Goal: Task Accomplishment & Management: Manage account settings

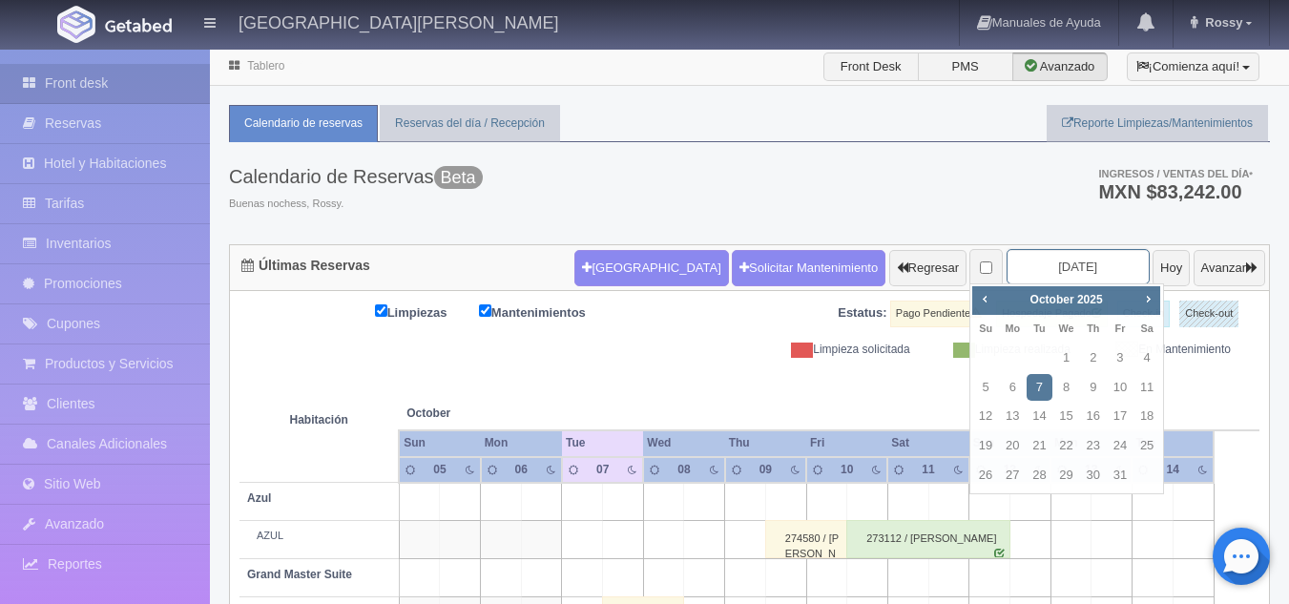
click at [1052, 266] on input "[DATE]" at bounding box center [1077, 266] width 143 height 35
click at [1137, 392] on link "11" at bounding box center [1146, 388] width 25 height 28
type input "[DATE]"
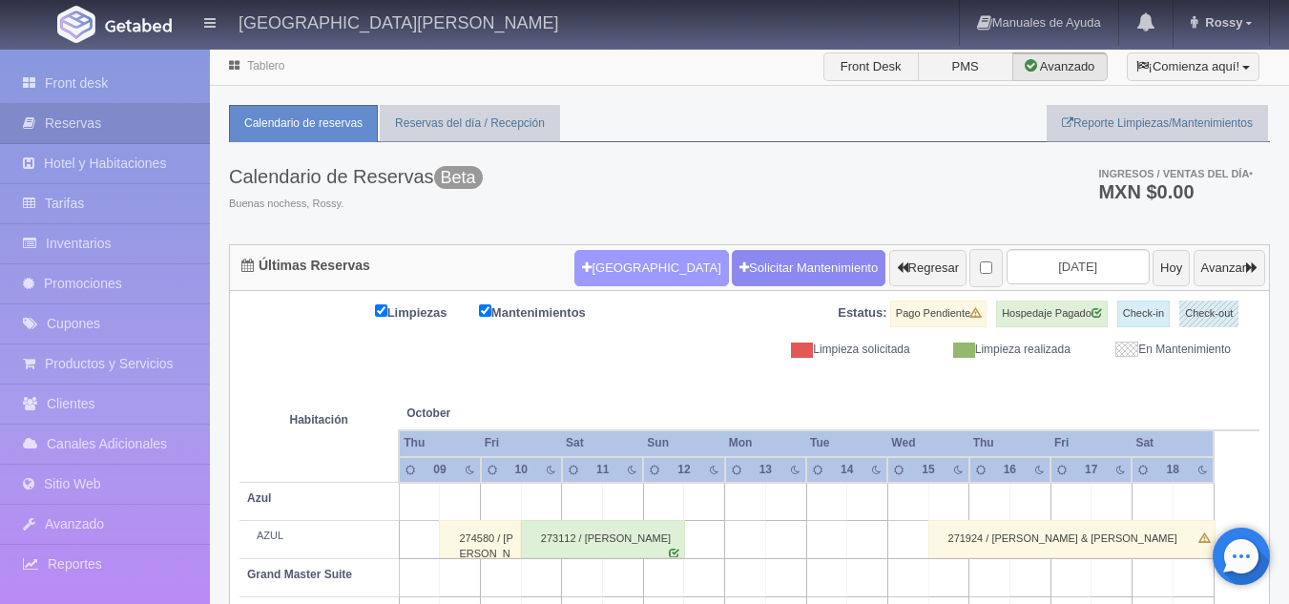
click at [611, 284] on button "[GEOGRAPHIC_DATA]" at bounding box center [651, 268] width 154 height 36
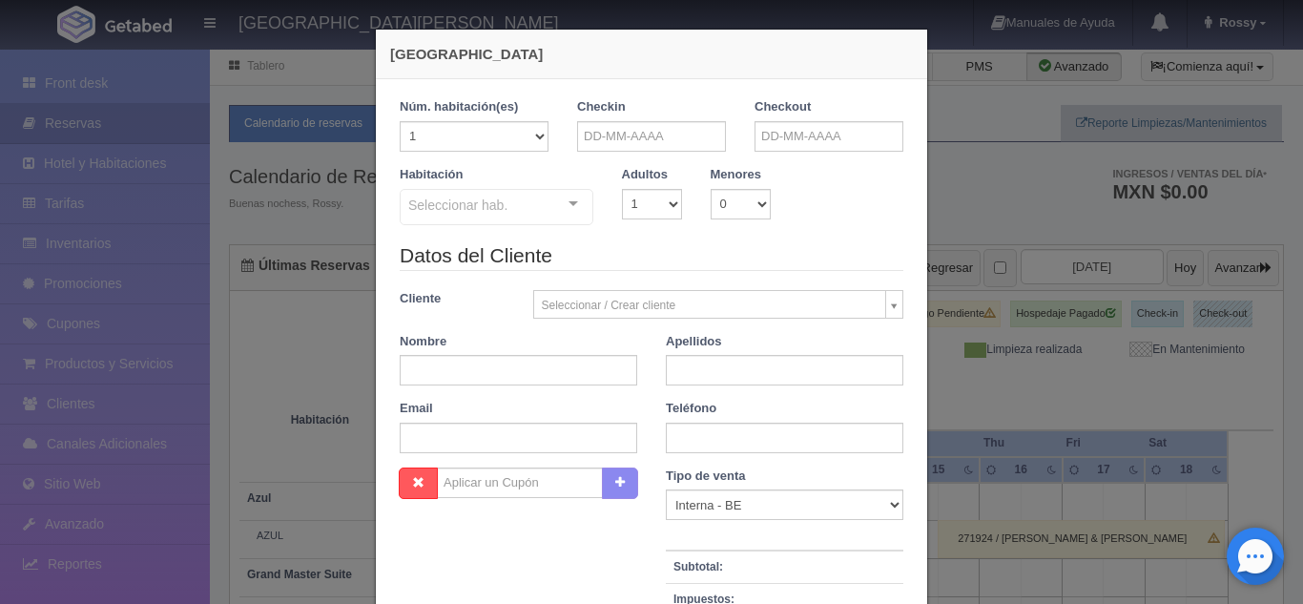
checkbox input "false"
click at [633, 133] on input "text" at bounding box center [651, 136] width 149 height 31
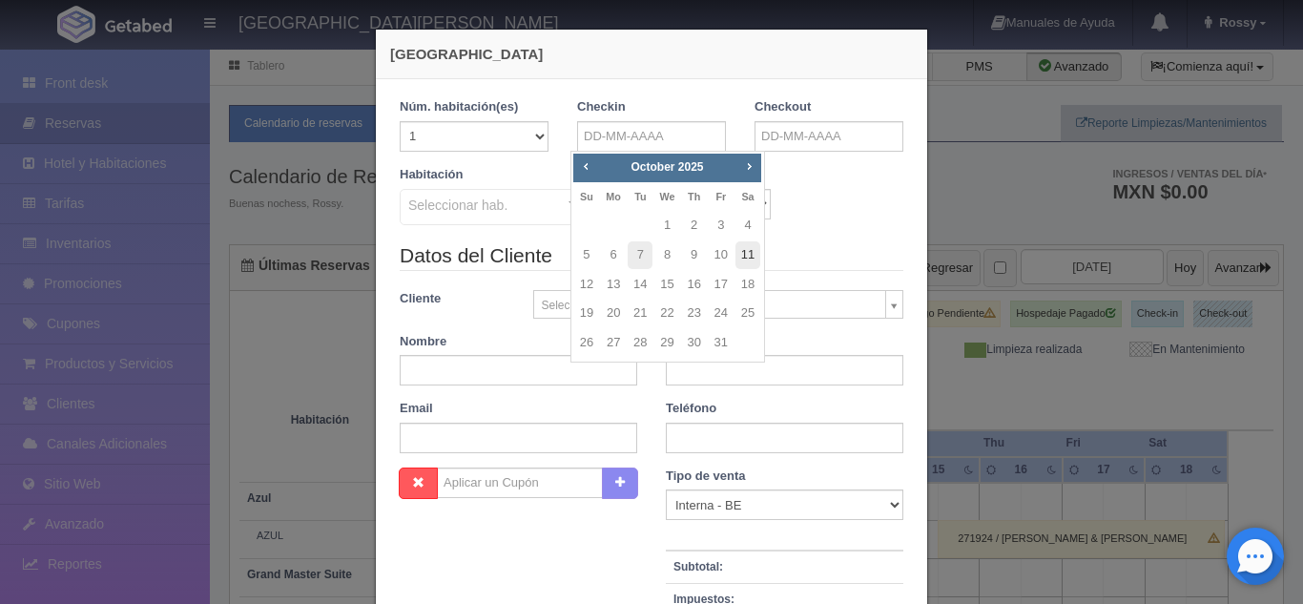
click at [743, 251] on link "11" at bounding box center [748, 255] width 25 height 28
type input "11-10-2025"
checkbox input "false"
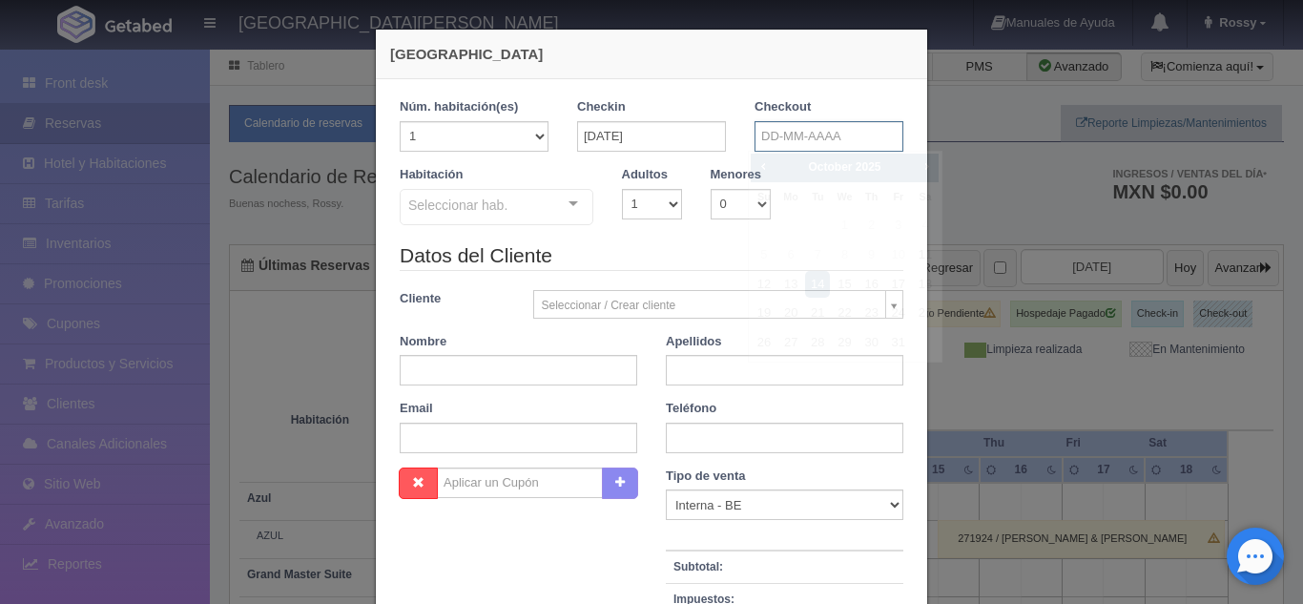
click at [814, 133] on input "text" at bounding box center [829, 136] width 149 height 31
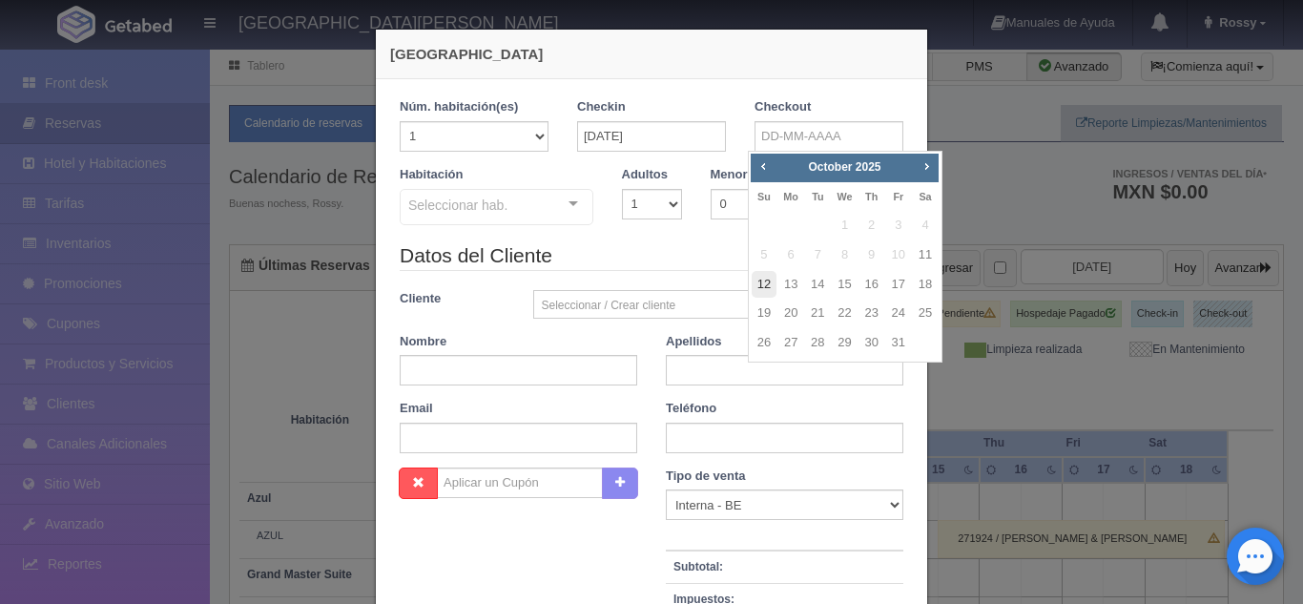
click at [758, 279] on link "12" at bounding box center [764, 285] width 25 height 28
type input "12-10-2025"
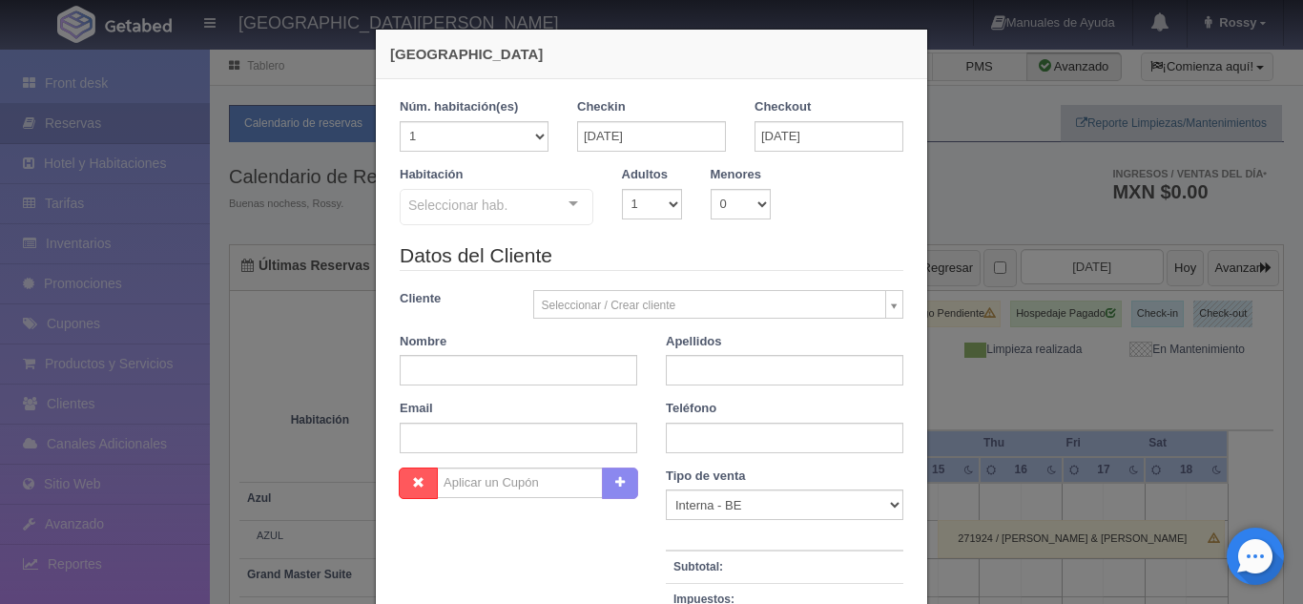
checkbox input "false"
click at [668, 210] on select "1 2 3 4 5 6 7 8 9 10" at bounding box center [652, 204] width 60 height 31
select select "2"
click at [622, 189] on select "1 2 3 4 5 6 7 8 9 10" at bounding box center [652, 204] width 60 height 31
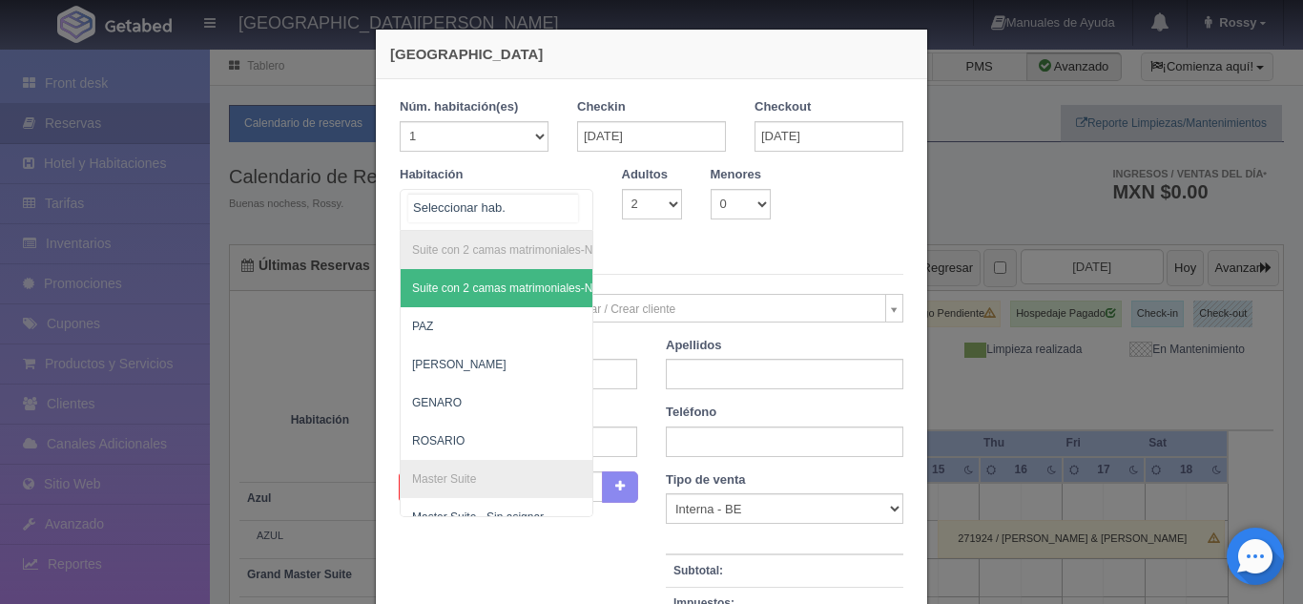
click at [564, 211] on div "Suite con 2 camas matrimoniales-No apta para menores Suite con 2 camas matrimon…" at bounding box center [497, 210] width 194 height 42
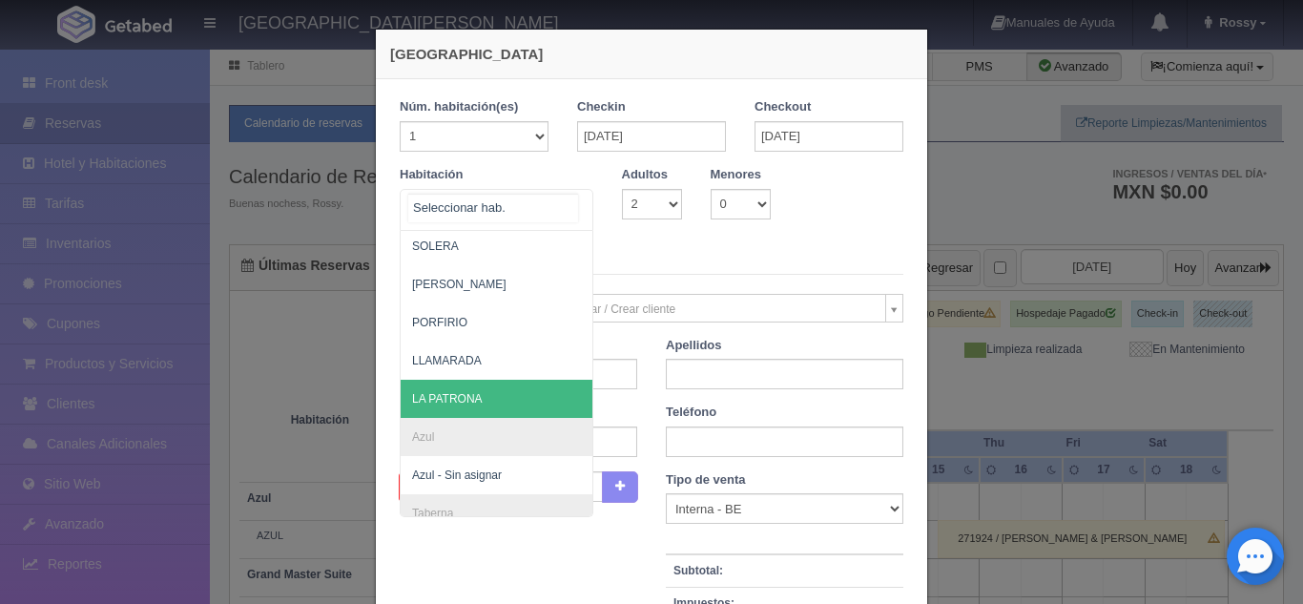
scroll to position [615, 0]
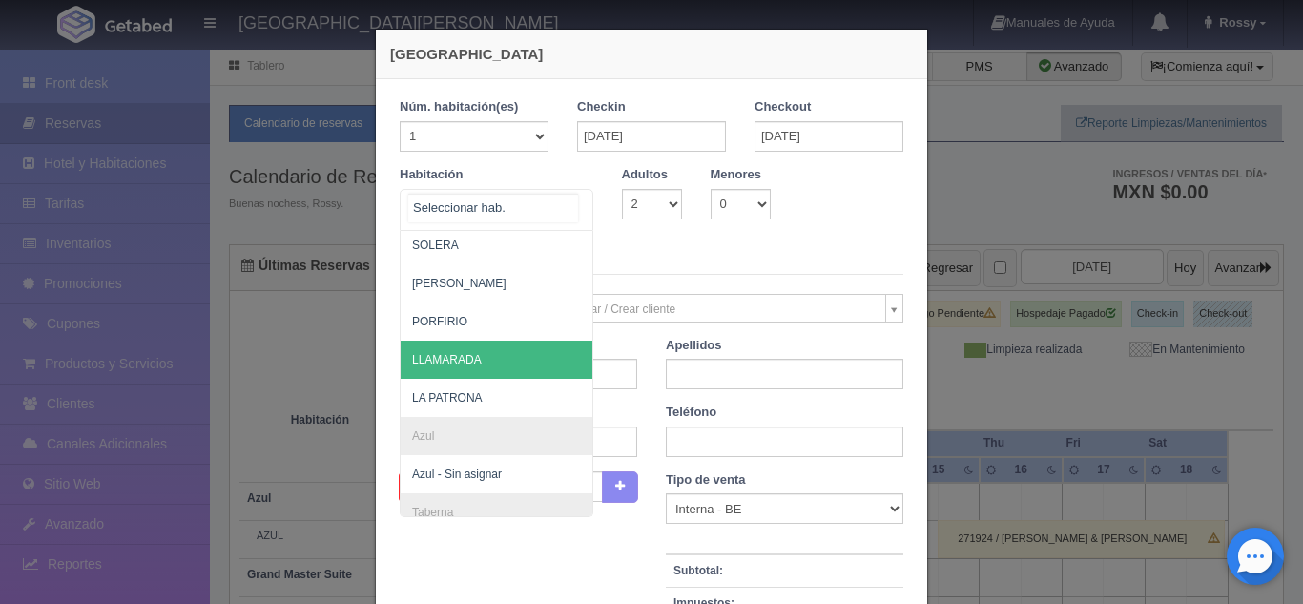
click at [488, 369] on span "LLAMARADA" at bounding box center [589, 360] width 377 height 38
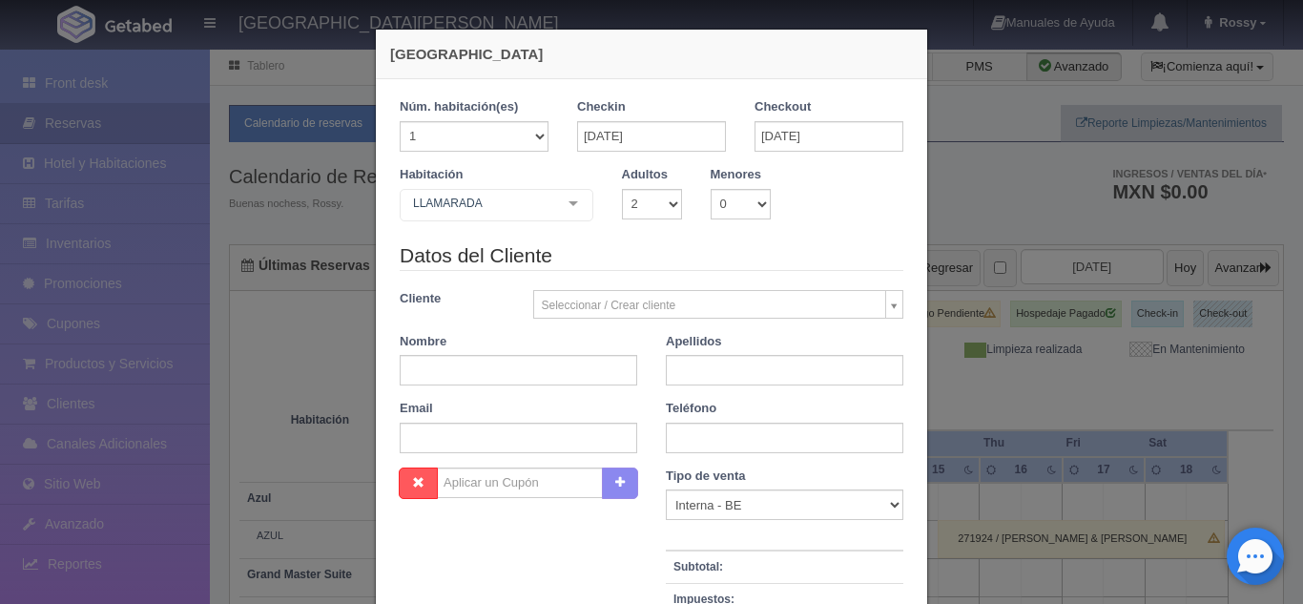
checkbox input "false"
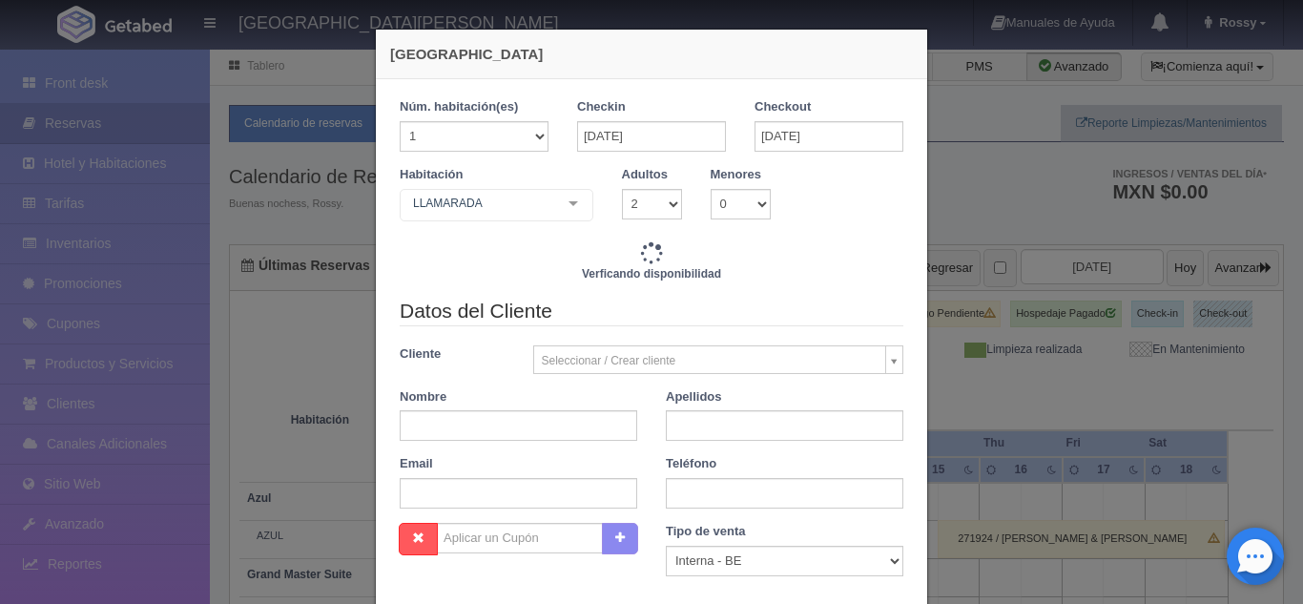
type input "6840.00"
checkbox input "false"
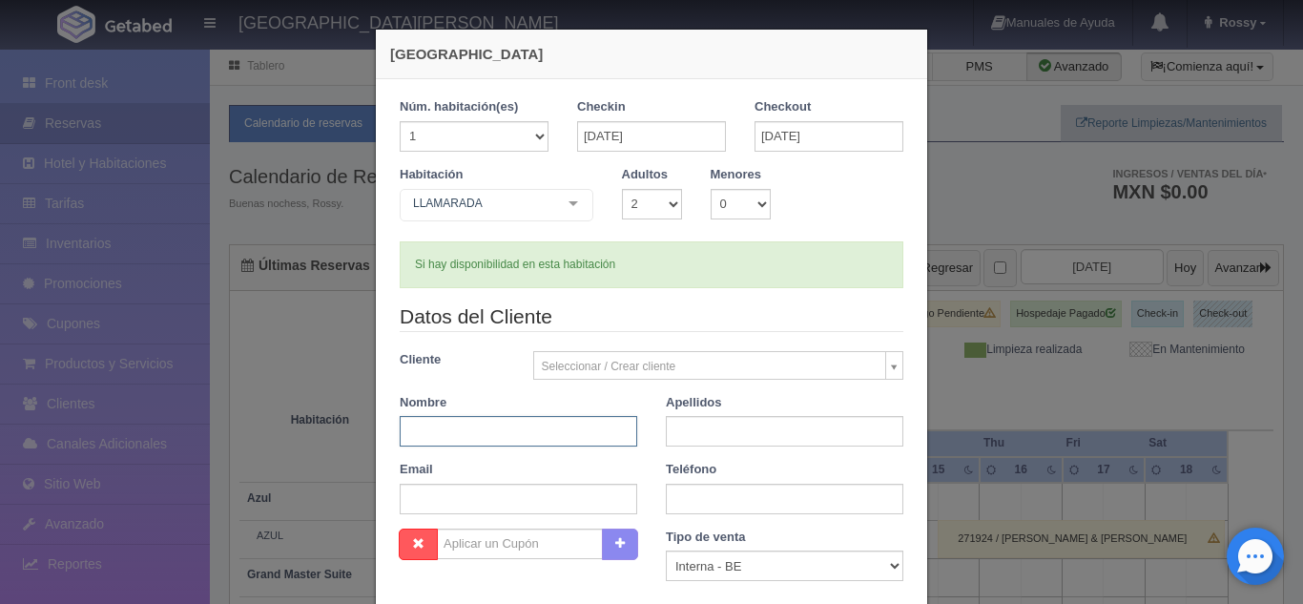
click at [582, 423] on input "text" at bounding box center [519, 431] width 238 height 31
click at [582, 423] on input "L" at bounding box center [519, 431] width 238 height 31
type input "LIC. DANIEL"
click at [669, 422] on input "text" at bounding box center [785, 431] width 238 height 31
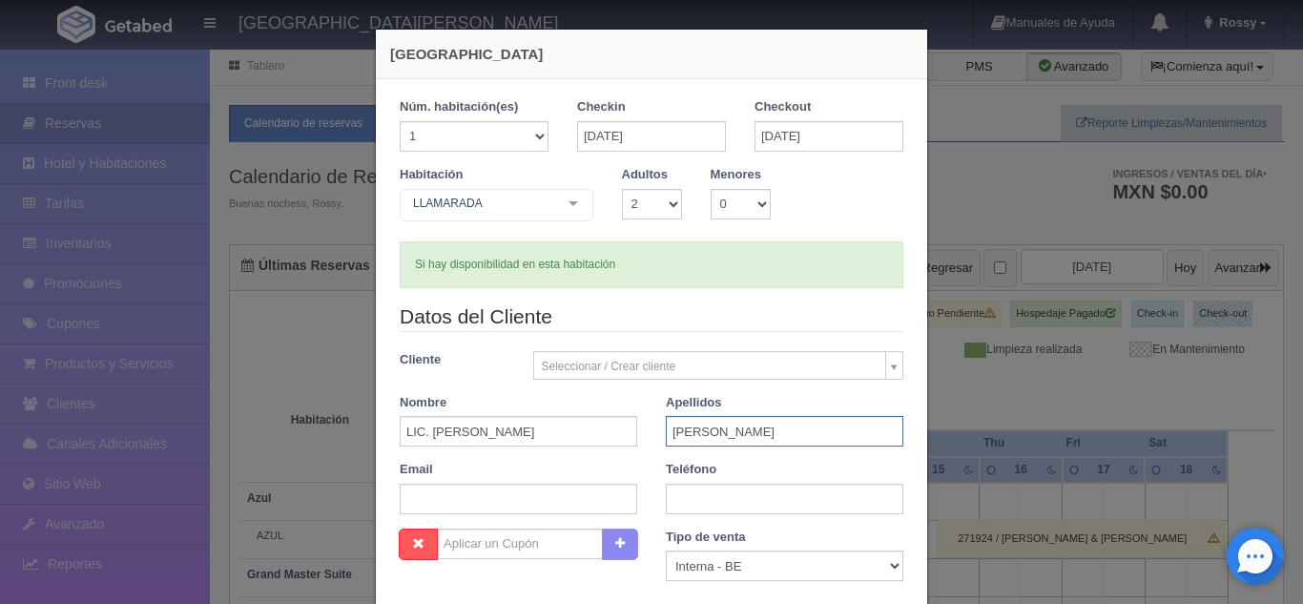
type input "DELGADO"
click at [700, 499] on input "text" at bounding box center [785, 499] width 238 height 31
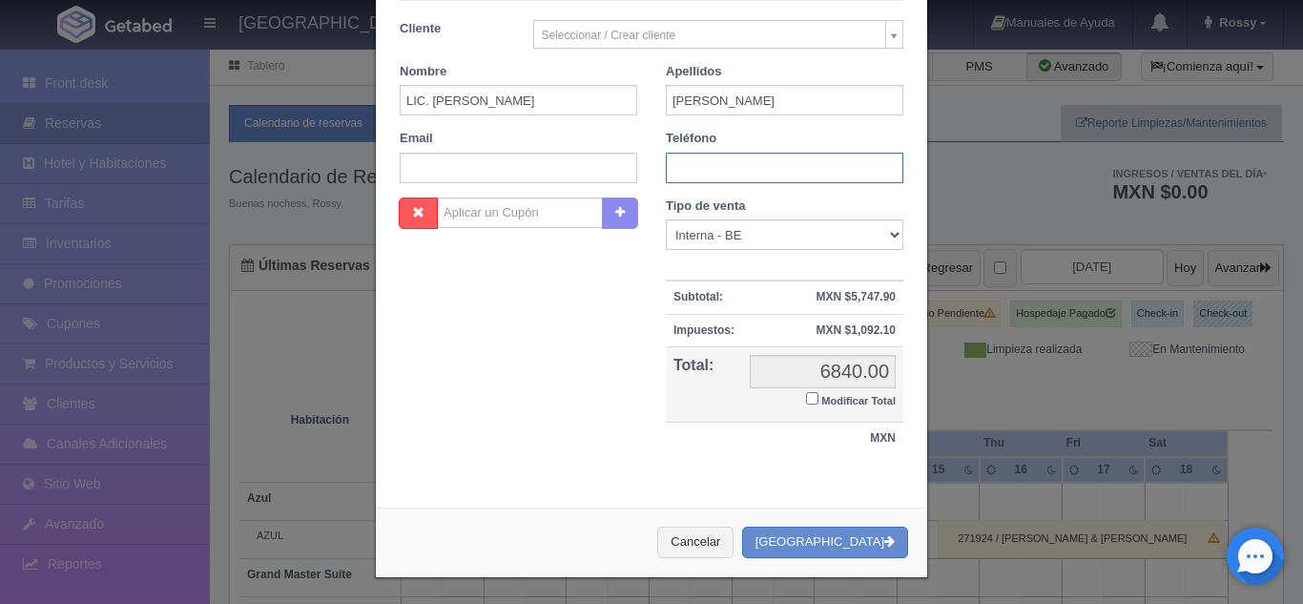
scroll to position [334, 0]
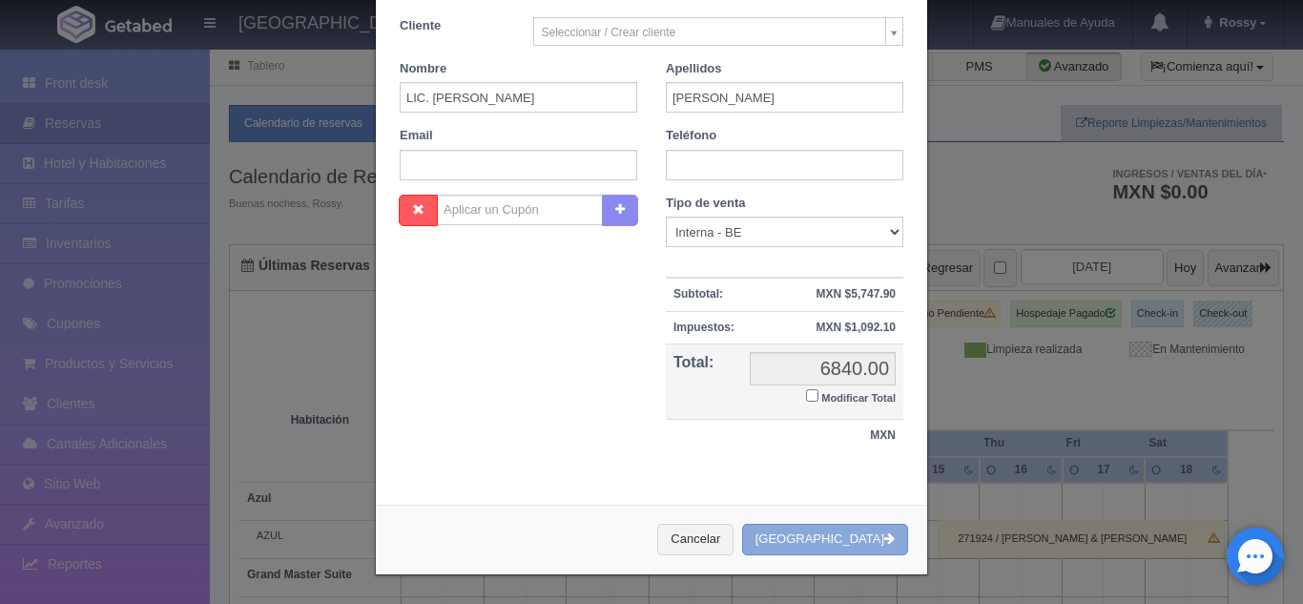
click at [825, 549] on button "[GEOGRAPHIC_DATA]" at bounding box center [825, 539] width 166 height 31
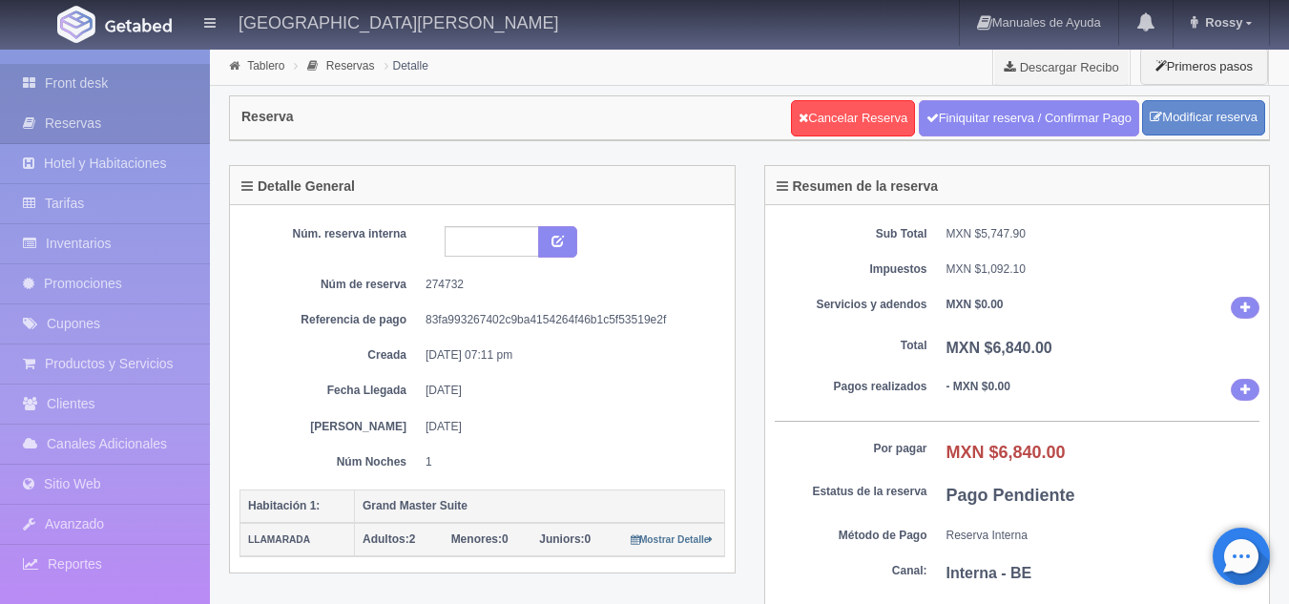
click at [64, 75] on link "Front desk" at bounding box center [105, 83] width 210 height 39
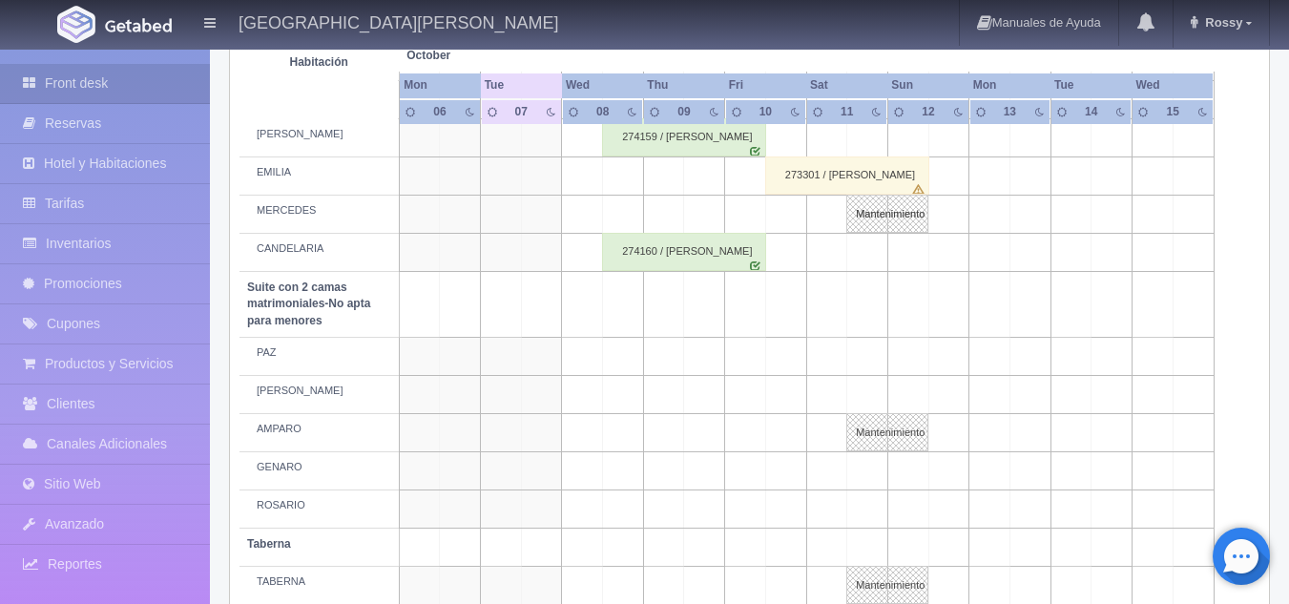
scroll to position [1576, 0]
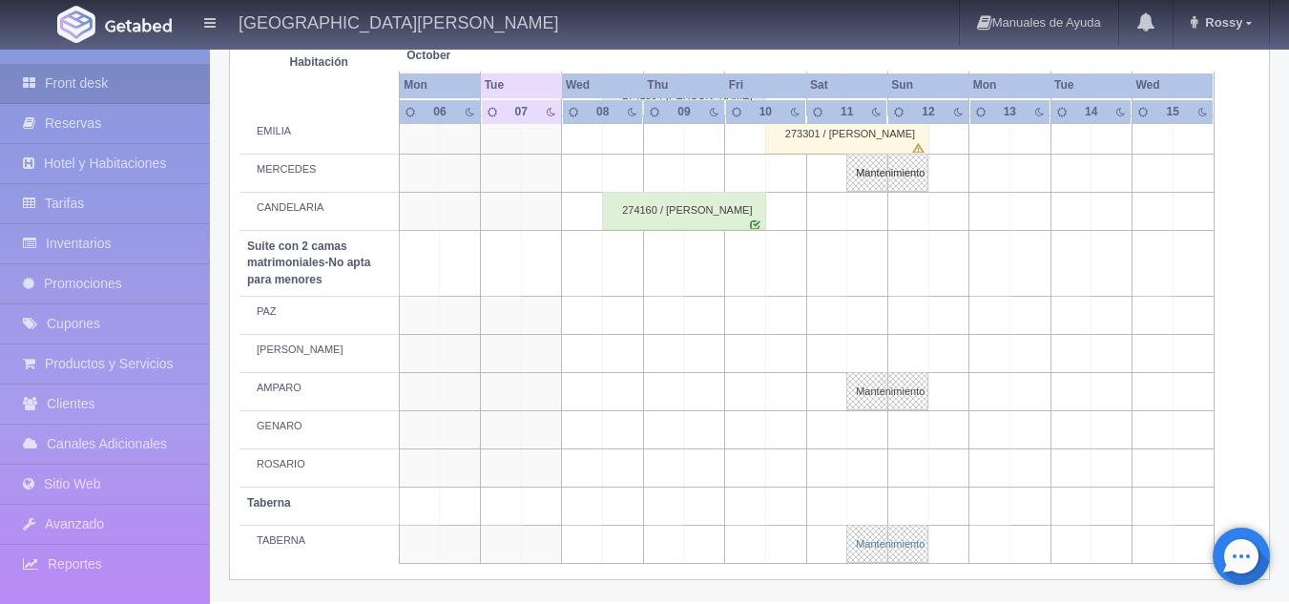
click at [901, 556] on link "Mantenimiento" at bounding box center [887, 544] width 82 height 38
select select "Mantenimiento"
select select "1920_TABERNA"
type input "11-10-2025"
type input "12-10-2025"
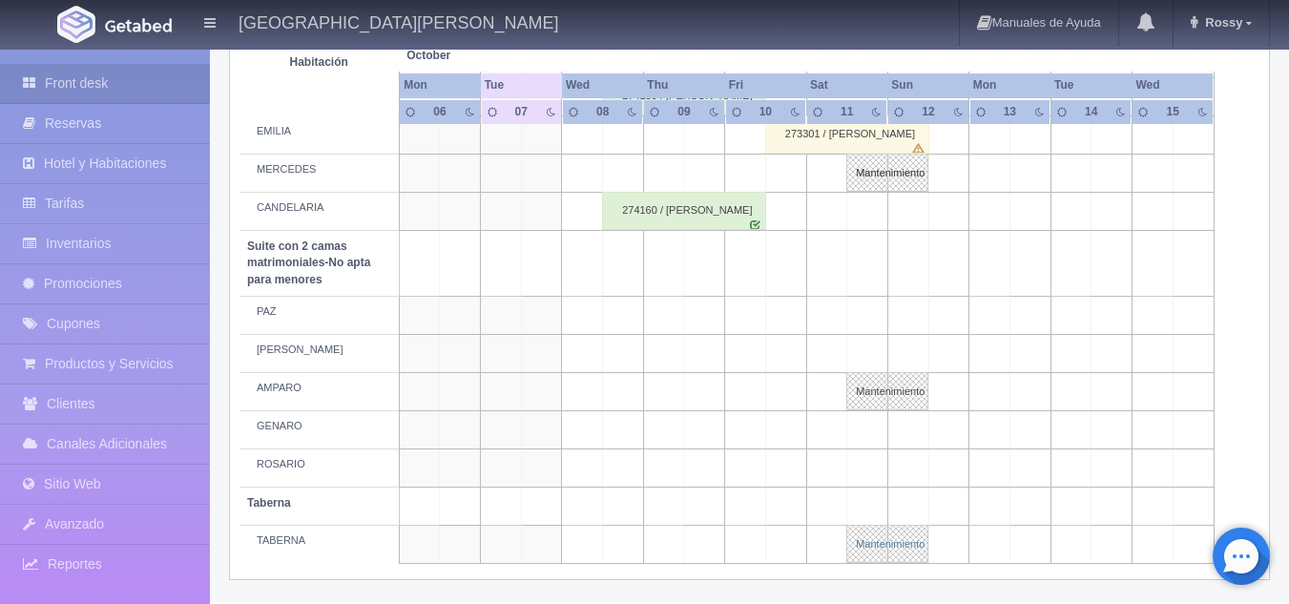
type textarea "RESERVA SR BANTE"
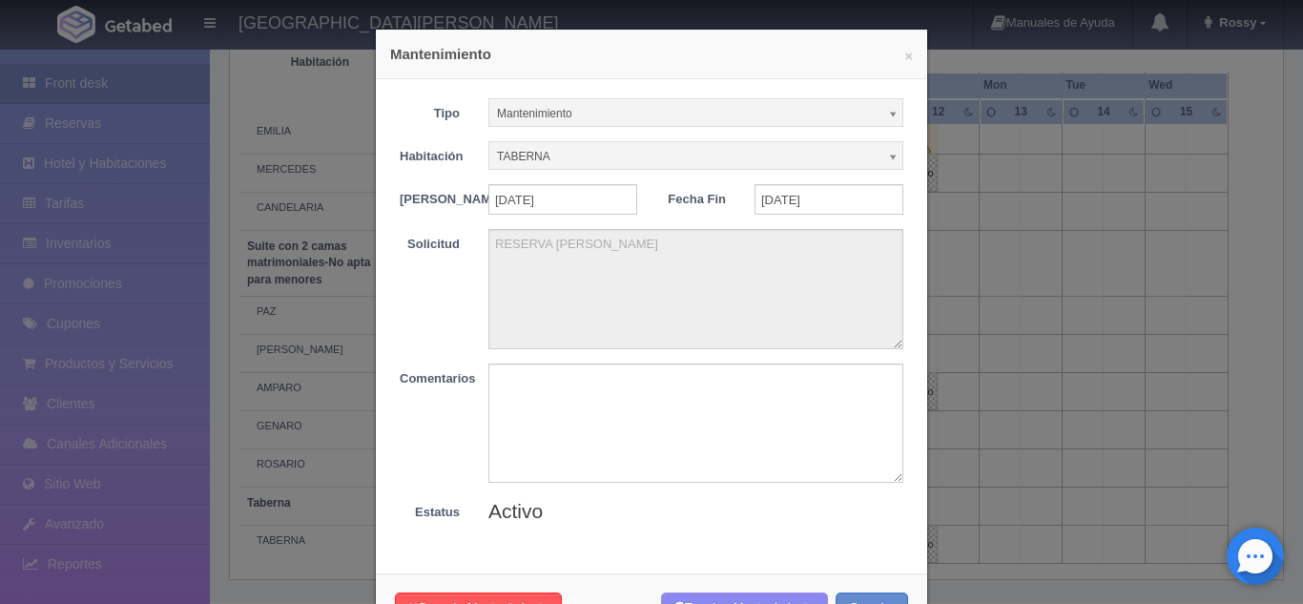
click at [896, 53] on h4 "Mantenimiento" at bounding box center [651, 54] width 523 height 20
click at [904, 56] on button "×" at bounding box center [908, 56] width 9 height 14
